Goal: Check status: Check status

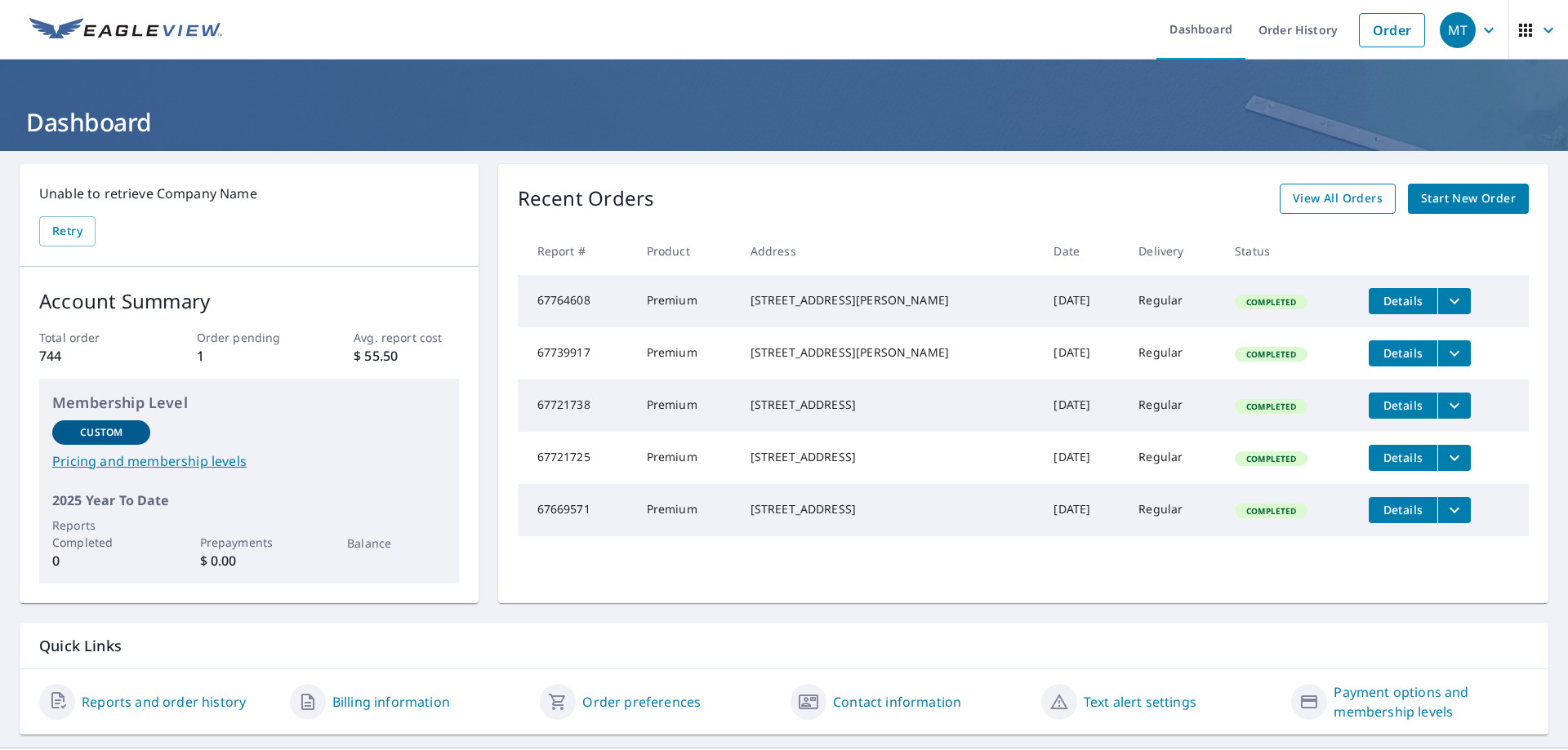
click at [1326, 207] on span "View All Orders" at bounding box center [1337, 198] width 89 height 21
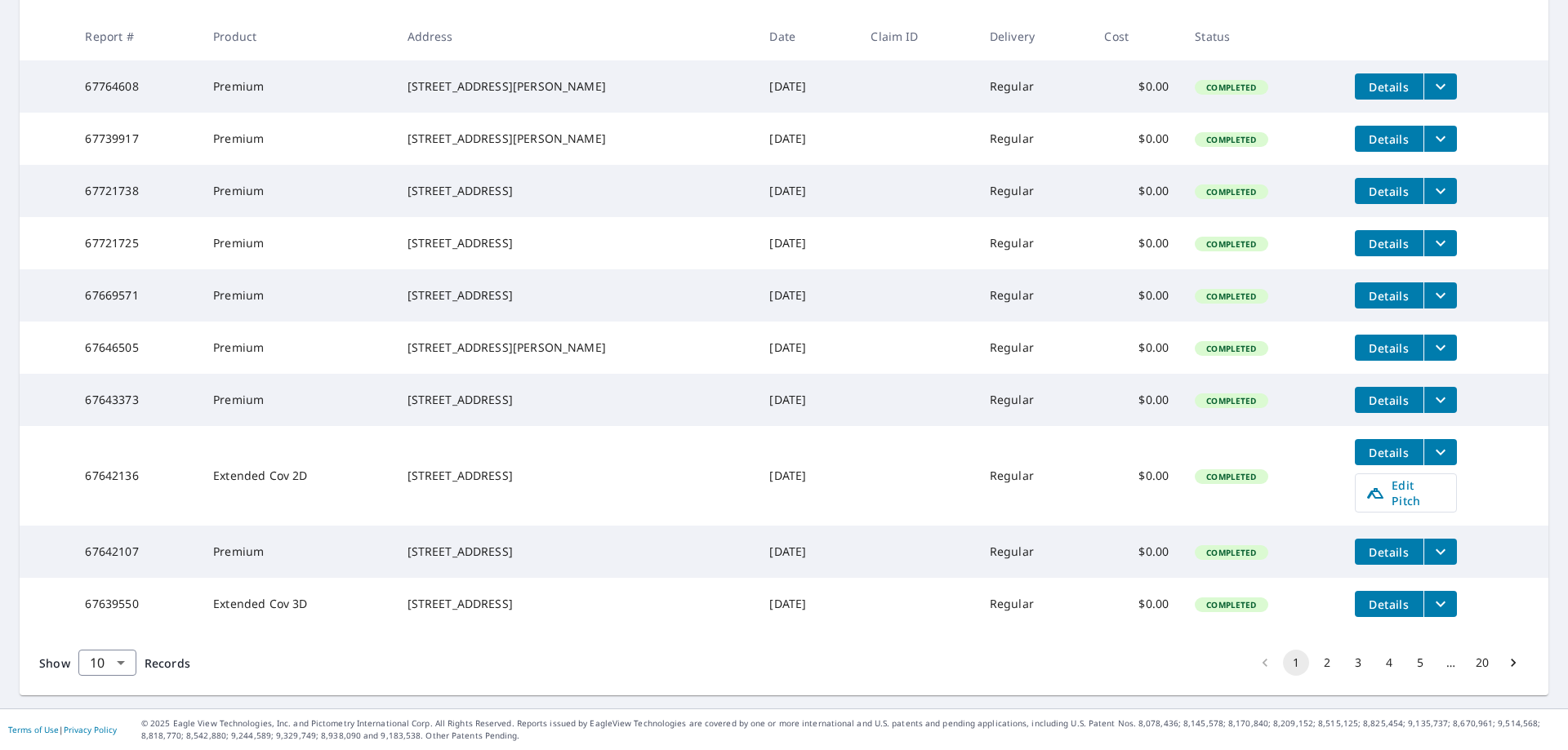
scroll to position [349, 0]
click at [1314, 661] on button "2" at bounding box center [1326, 662] width 26 height 26
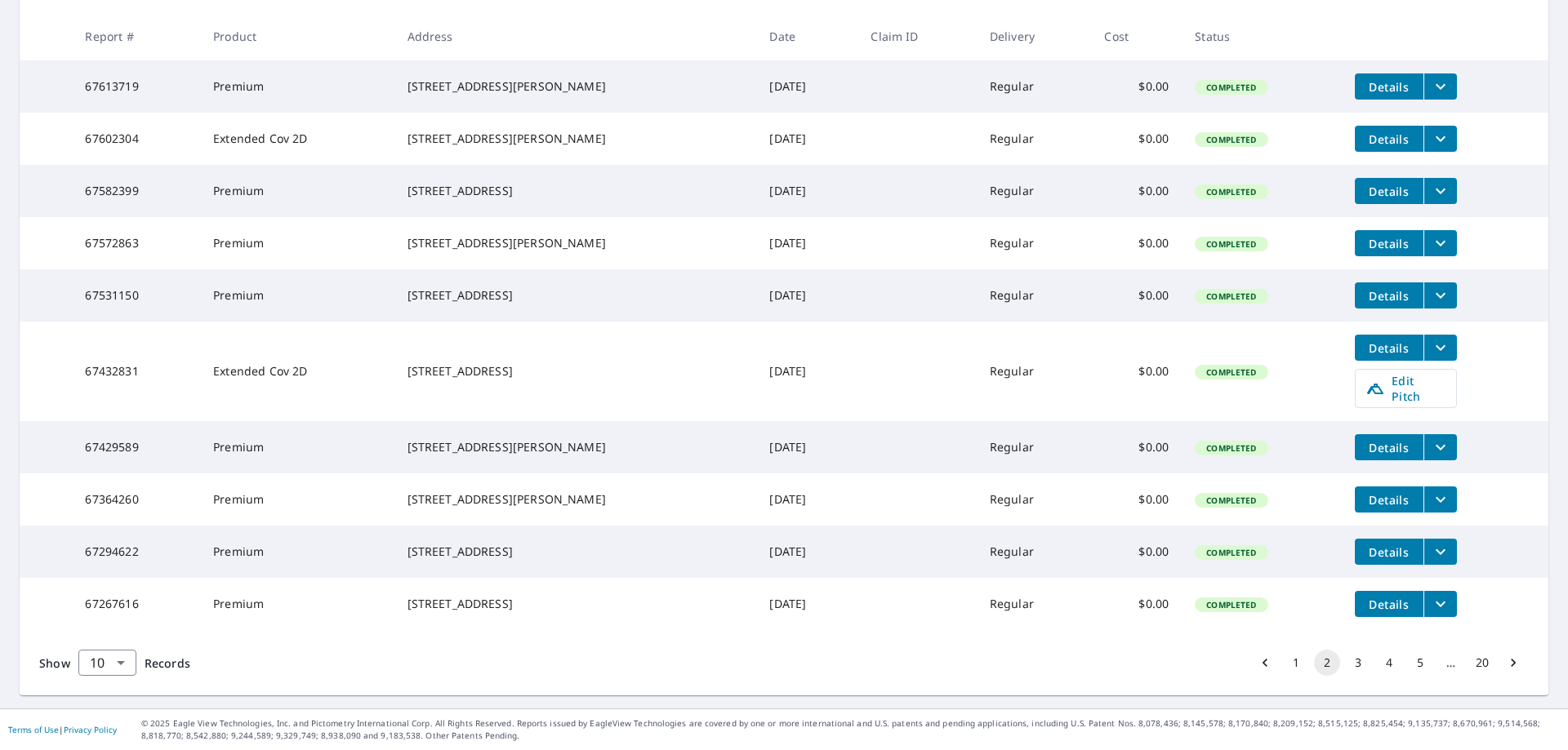
scroll to position [326, 0]
click at [1500, 676] on button "Go to next page" at bounding box center [1513, 662] width 26 height 26
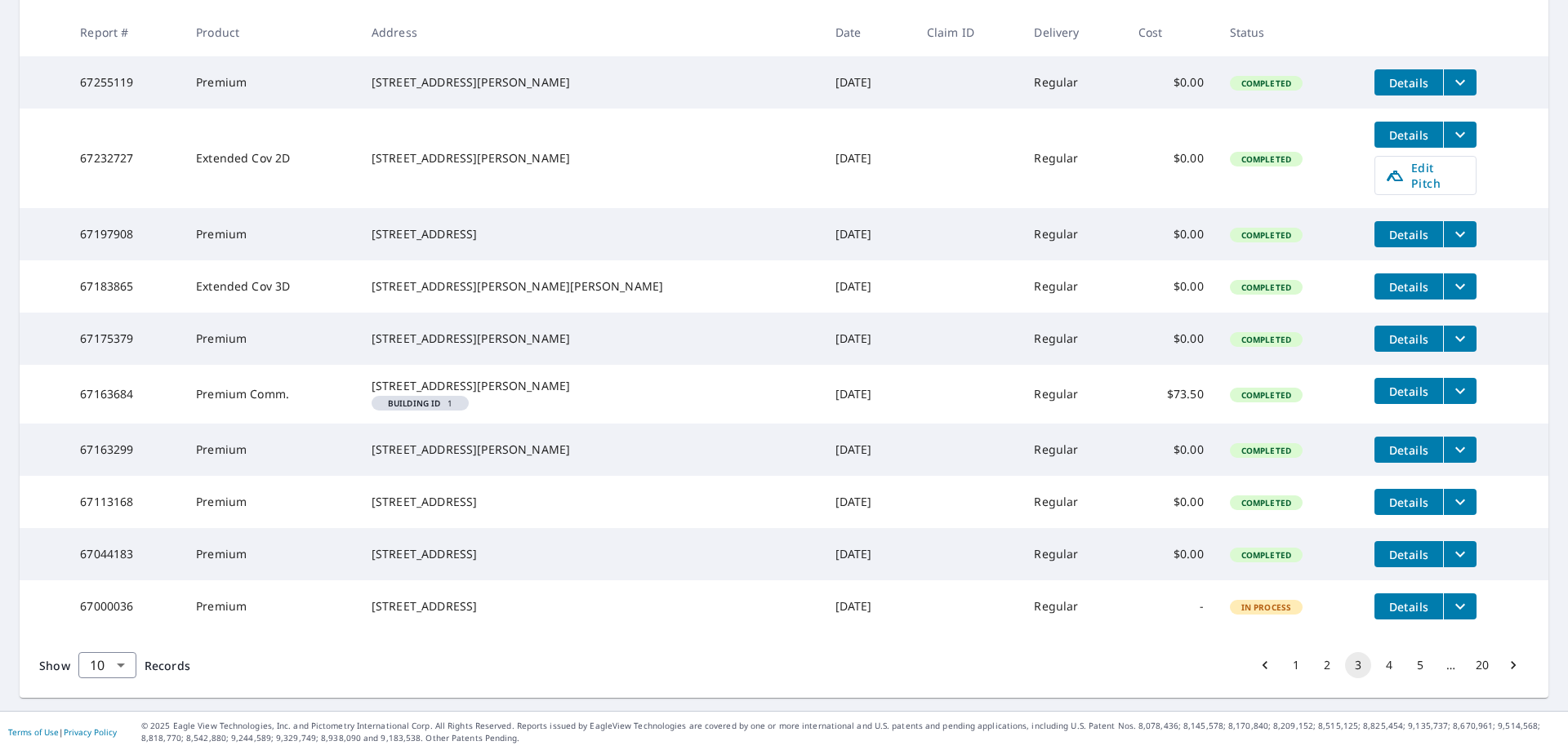
scroll to position [326, 0]
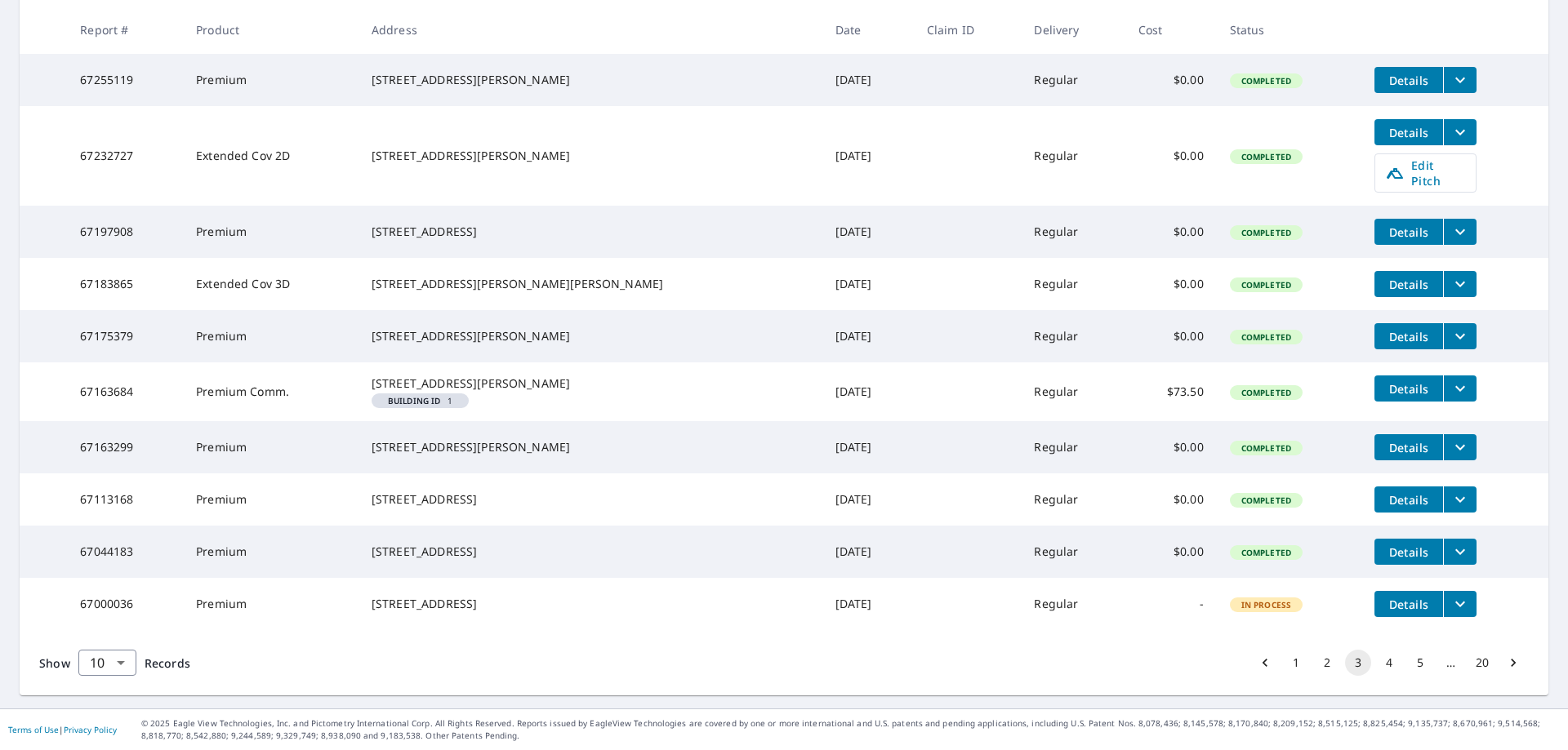
click at [1388, 560] on span "Details" at bounding box center [1409, 552] width 49 height 15
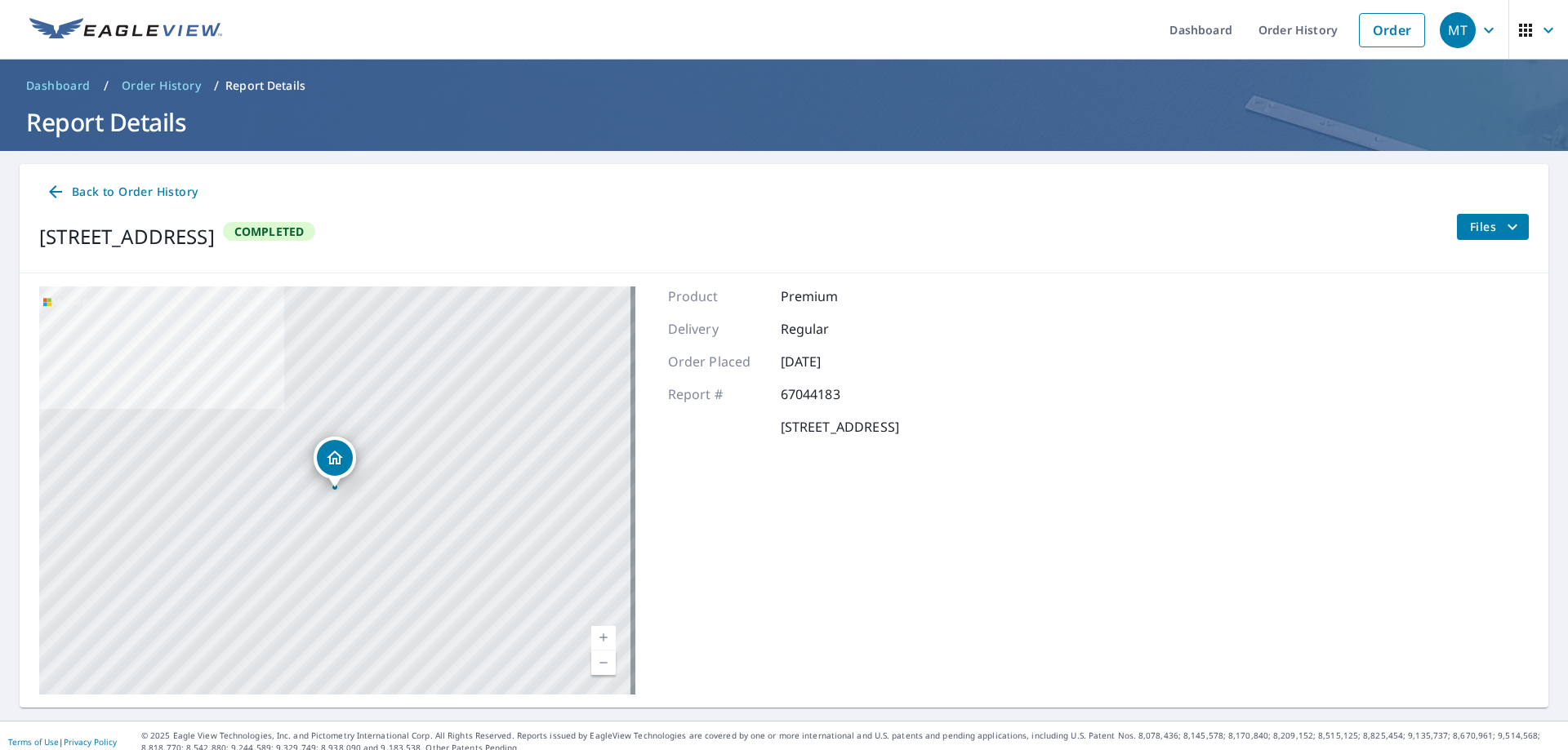
scroll to position [13, 0]
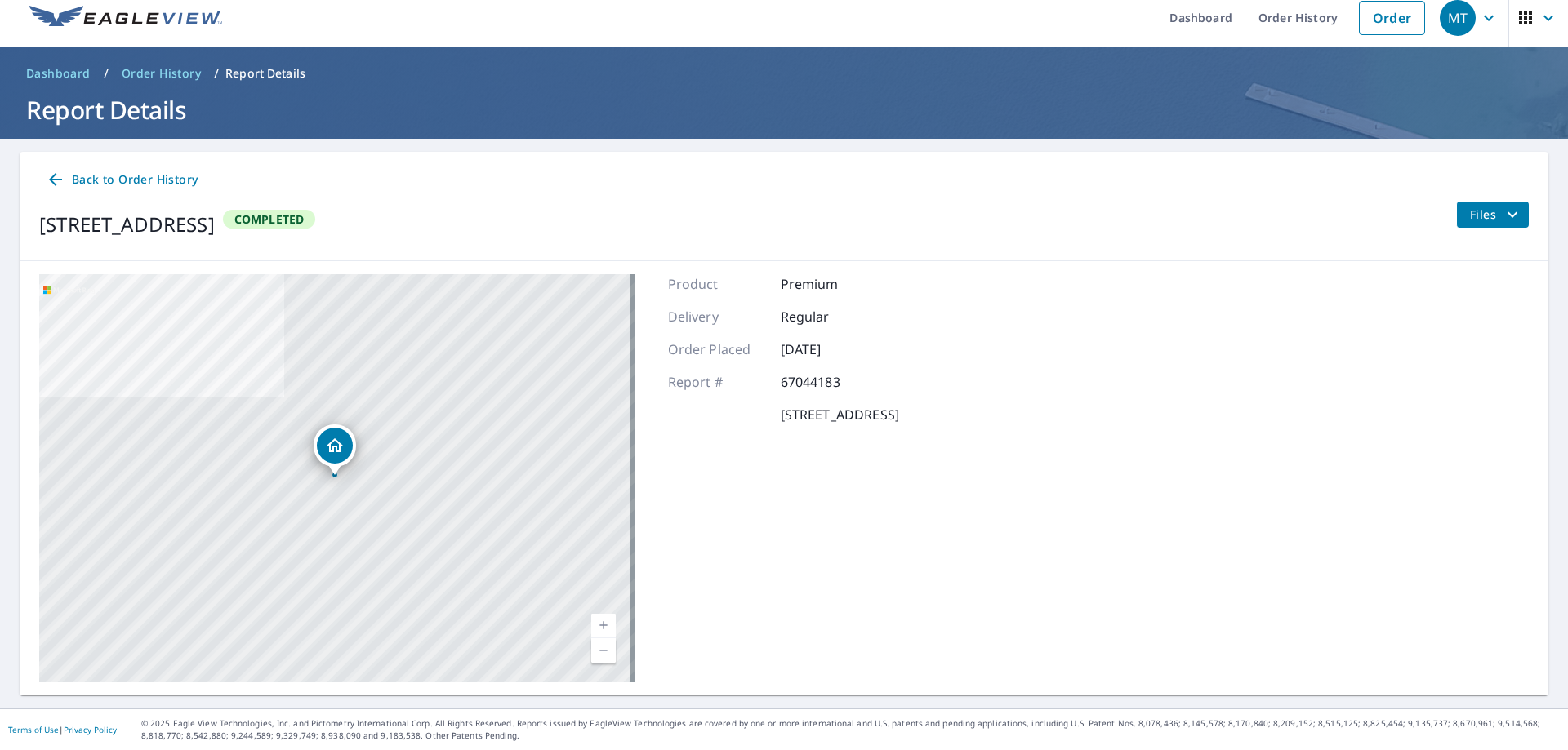
click at [1506, 222] on icon "filesDropdownBtn-67044183" at bounding box center [1513, 215] width 20 height 20
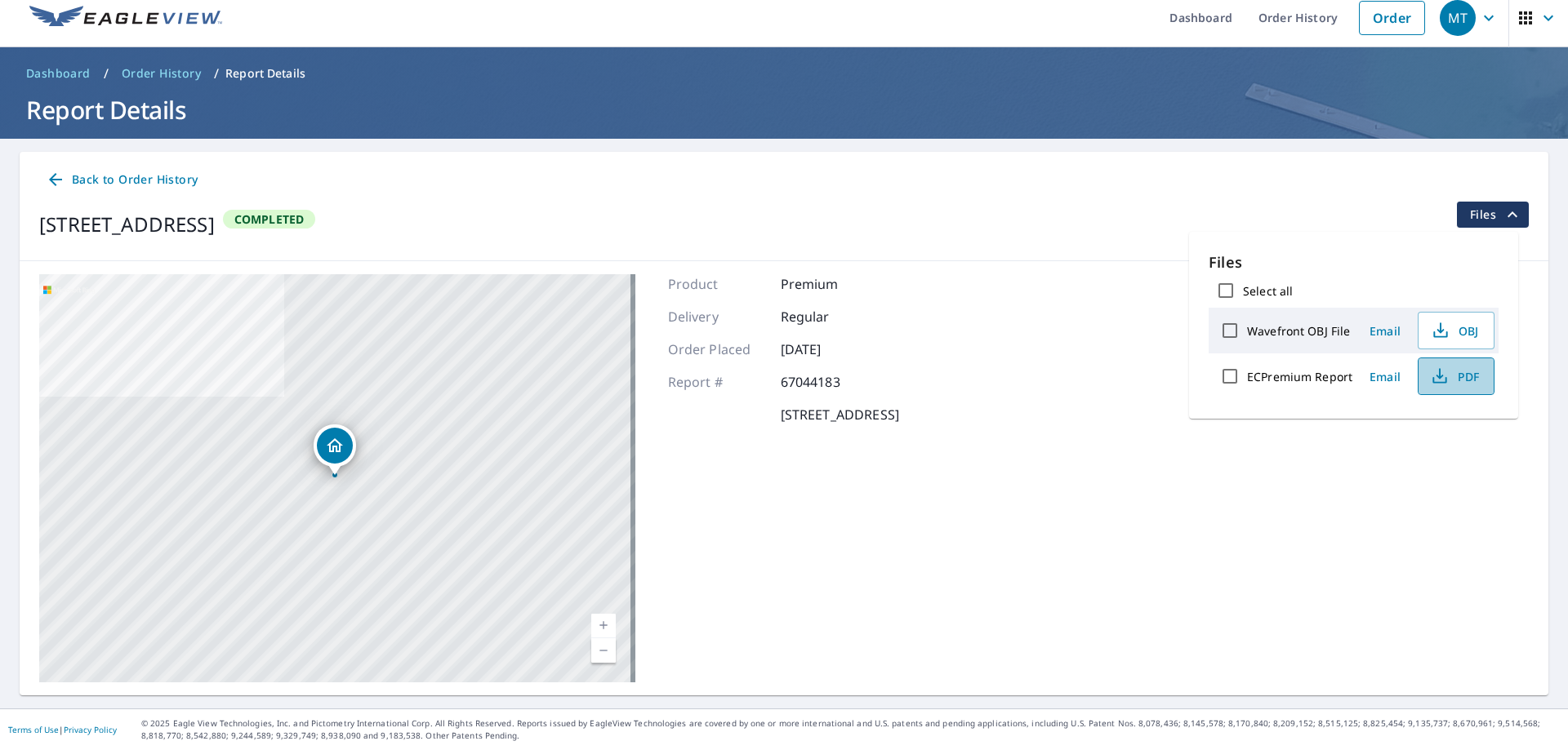
click at [1439, 380] on icon "button" at bounding box center [1440, 376] width 20 height 20
